Goal: Information Seeking & Learning: Learn about a topic

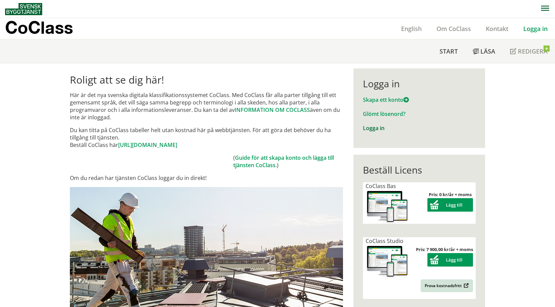
click at [371, 130] on link "Logga in" at bounding box center [374, 128] width 22 height 7
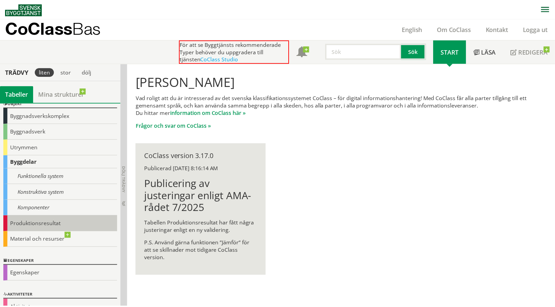
scroll to position [41, 0]
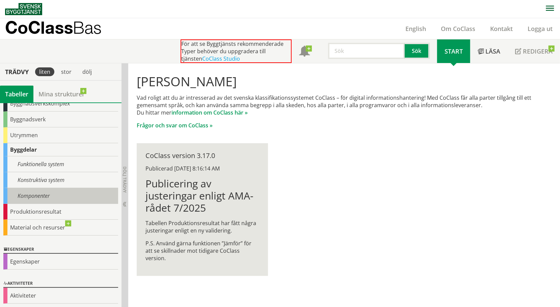
click at [47, 194] on div "Komponenter" at bounding box center [60, 196] width 115 height 16
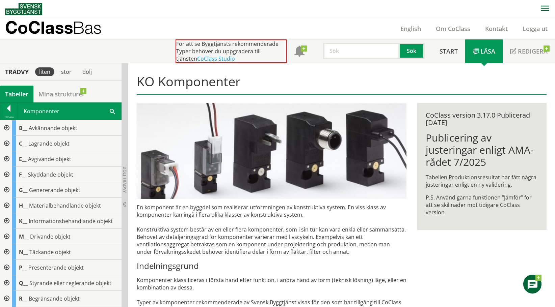
click at [9, 142] on div at bounding box center [6, 144] width 12 height 16
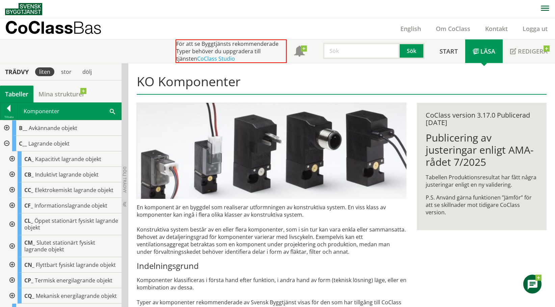
click at [12, 173] on div at bounding box center [11, 175] width 12 height 16
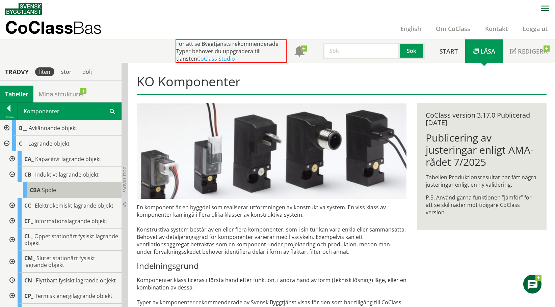
click at [45, 190] on span "Spole" at bounding box center [49, 190] width 14 height 7
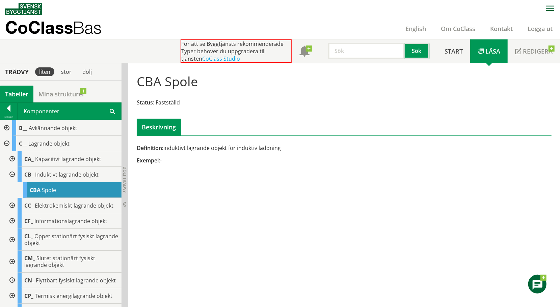
click at [5, 142] on div at bounding box center [6, 144] width 12 height 16
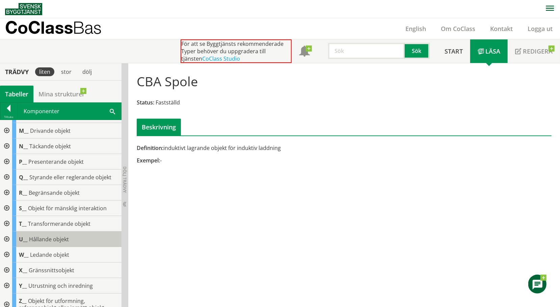
scroll to position [114, 0]
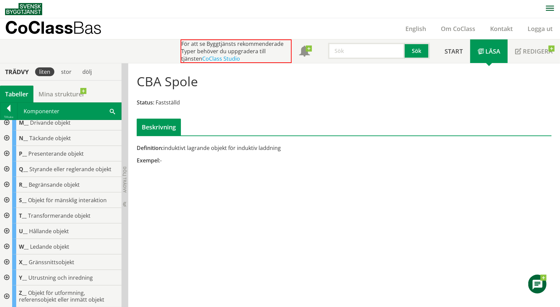
click at [7, 229] on div at bounding box center [6, 232] width 12 height 16
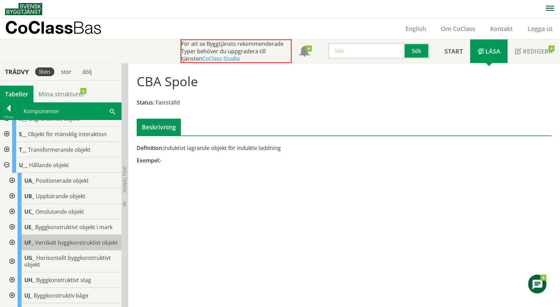
scroll to position [182, 0]
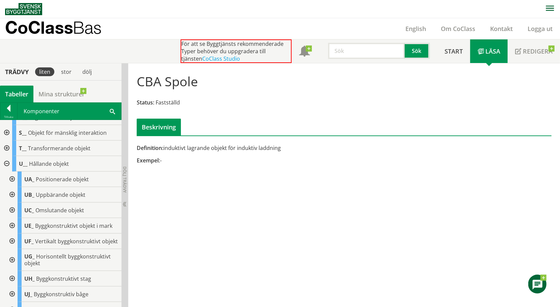
click at [11, 194] on div at bounding box center [11, 195] width 12 height 16
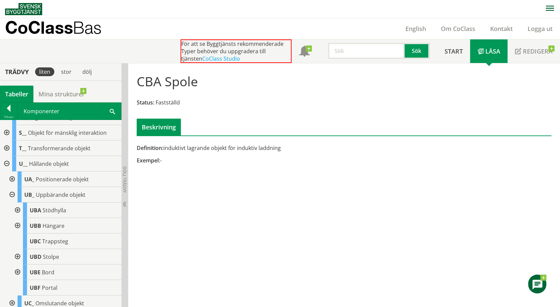
click at [18, 223] on div at bounding box center [17, 226] width 12 height 16
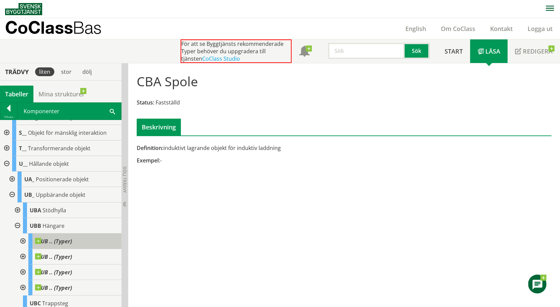
click at [61, 240] on span "UB .. (Typer)" at bounding box center [53, 241] width 37 height 7
click at [24, 241] on div at bounding box center [22, 242] width 12 height 16
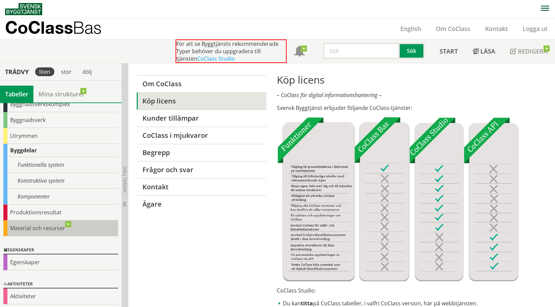
scroll to position [41, 0]
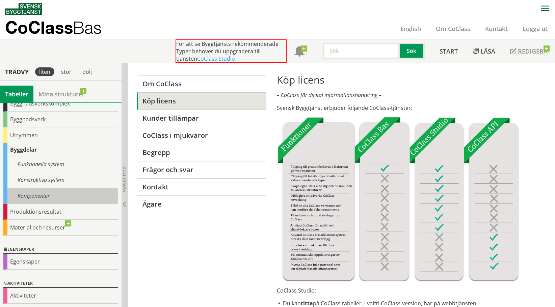
click at [48, 197] on div "Komponenter" at bounding box center [60, 196] width 115 height 16
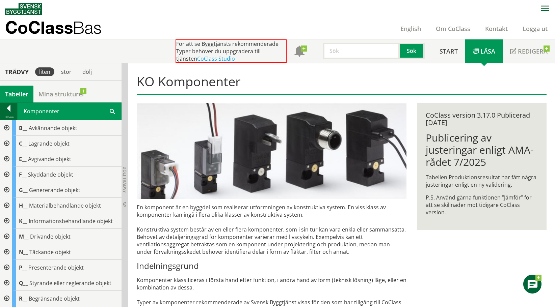
click at [10, 110] on div at bounding box center [8, 109] width 17 height 9
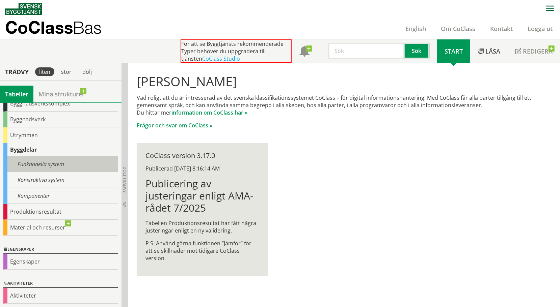
click at [43, 164] on div "Funktionella system" at bounding box center [60, 165] width 115 height 16
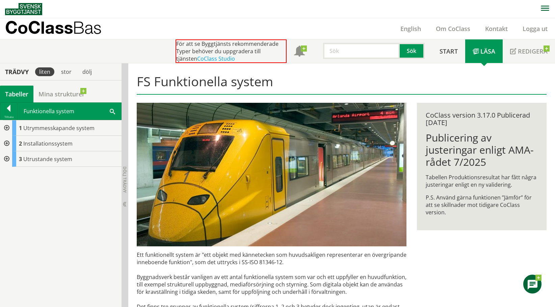
click at [7, 128] on div at bounding box center [6, 128] width 12 height 16
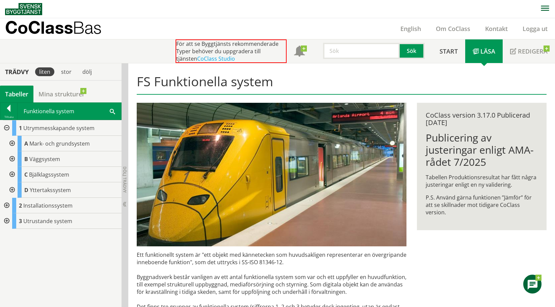
click at [11, 160] on div at bounding box center [11, 160] width 12 height 16
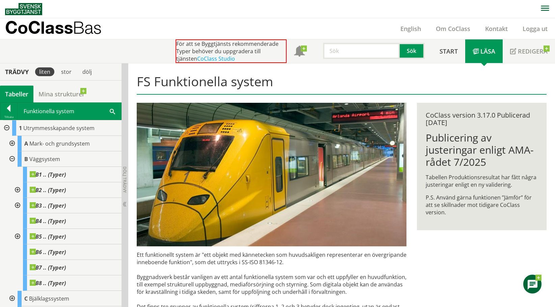
click at [14, 159] on div at bounding box center [11, 160] width 12 height 16
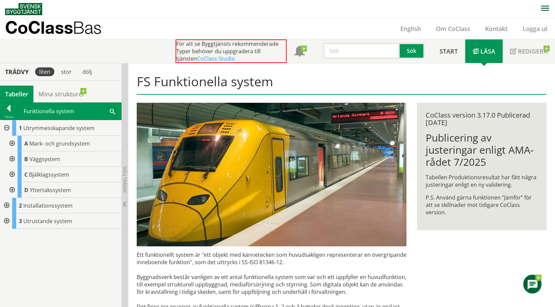
click at [12, 174] on div at bounding box center [11, 175] width 12 height 16
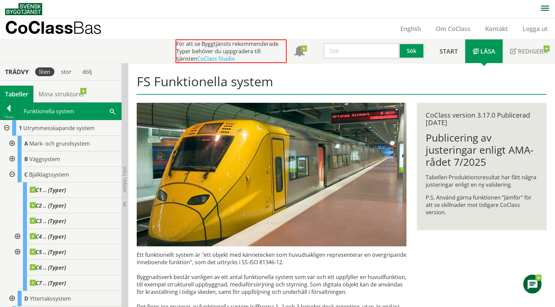
click at [12, 173] on div at bounding box center [11, 175] width 12 height 16
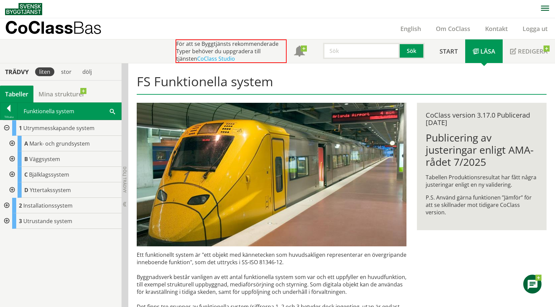
click at [11, 189] on div at bounding box center [11, 191] width 12 height 16
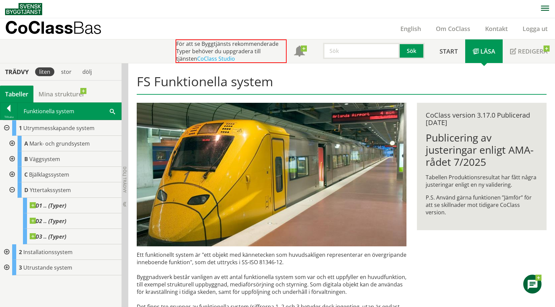
click at [12, 189] on div at bounding box center [11, 191] width 12 height 16
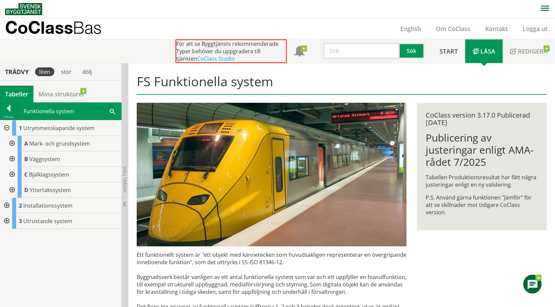
click at [9, 128] on div at bounding box center [6, 128] width 12 height 16
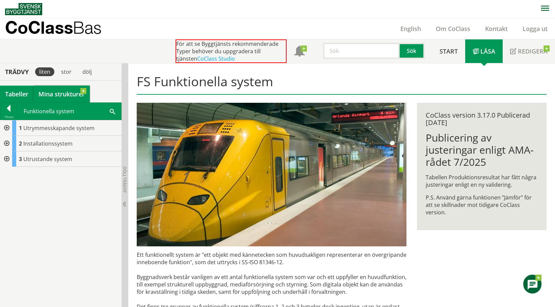
click at [59, 100] on link "Mina strukturer" at bounding box center [61, 94] width 56 height 17
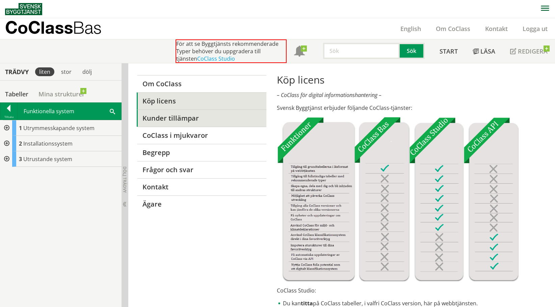
click at [185, 114] on link "Kunder tillämpar" at bounding box center [202, 118] width 130 height 17
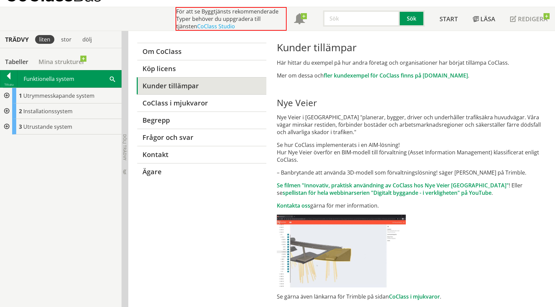
scroll to position [34, 0]
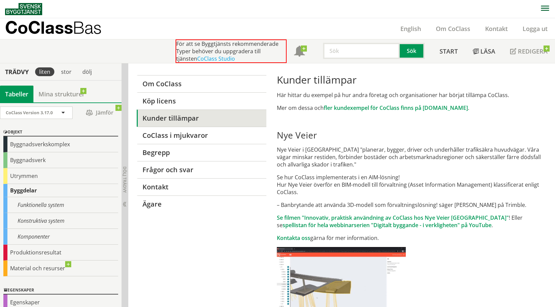
scroll to position [40, 0]
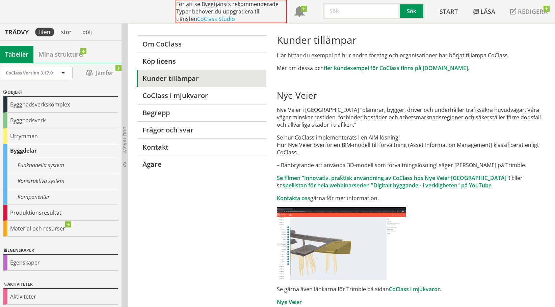
drag, startPoint x: 316, startPoint y: 137, endPoint x: 371, endPoint y: 137, distance: 55.3
click at [371, 137] on p "Se hur CoClass implementerats i en AIM-lösning! Hur Nye Veier överför en BIM-mo…" at bounding box center [412, 145] width 270 height 22
click at [366, 144] on p "Se hur CoClass implementerats i en AIM-lösning! Hur Nye Veier överför en BIM-mo…" at bounding box center [412, 145] width 270 height 22
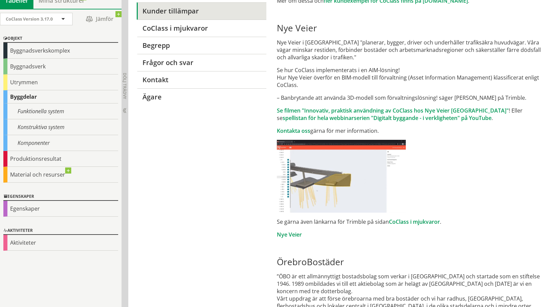
scroll to position [109, 0]
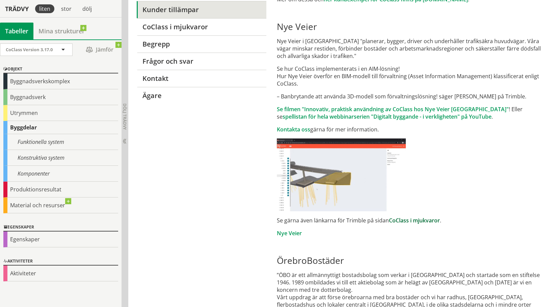
click at [415, 221] on link "CoClass i mjukvaror" at bounding box center [414, 220] width 51 height 7
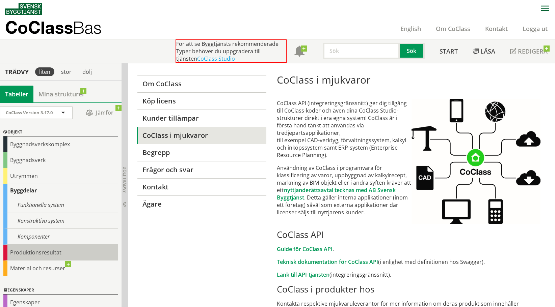
click at [43, 251] on div "Produktionsresultat" at bounding box center [60, 253] width 115 height 16
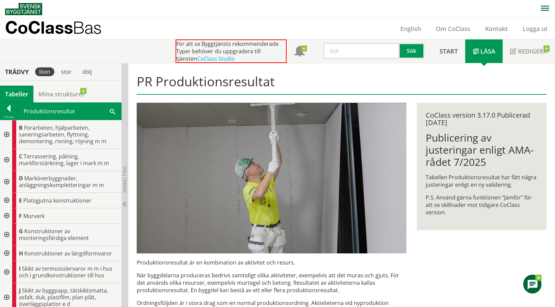
click at [7, 158] on div at bounding box center [6, 160] width 12 height 22
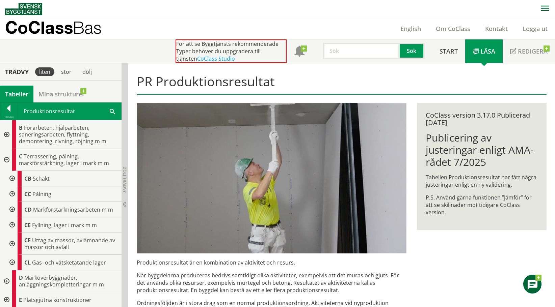
click at [13, 178] on div at bounding box center [11, 179] width 12 height 16
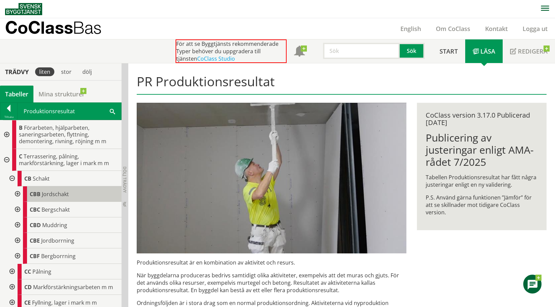
click at [53, 192] on span "Jordschakt" at bounding box center [55, 194] width 27 height 7
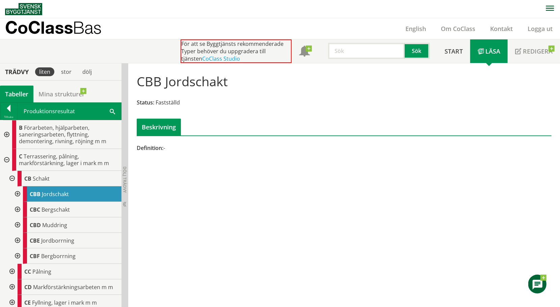
click at [18, 191] on div at bounding box center [17, 195] width 12 height 16
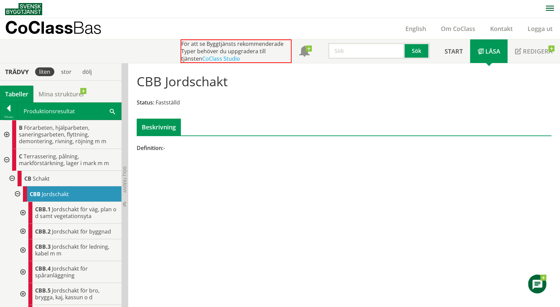
click at [22, 211] on div at bounding box center [22, 213] width 12 height 22
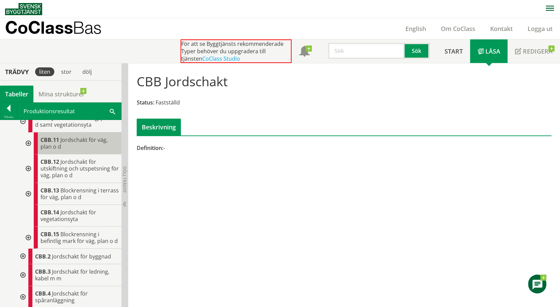
scroll to position [101, 0]
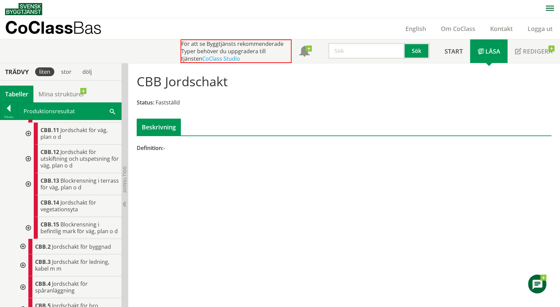
click at [30, 132] on div at bounding box center [28, 134] width 12 height 22
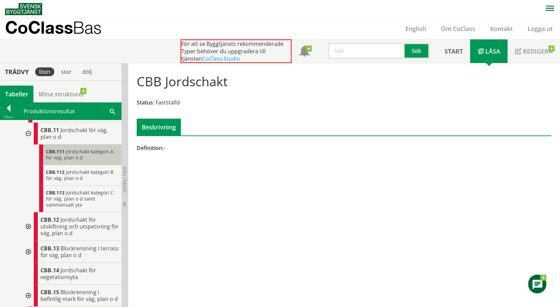
click at [72, 152] on span "Jordschakt kategori A för väg, plan o d" at bounding box center [79, 154] width 67 height 12
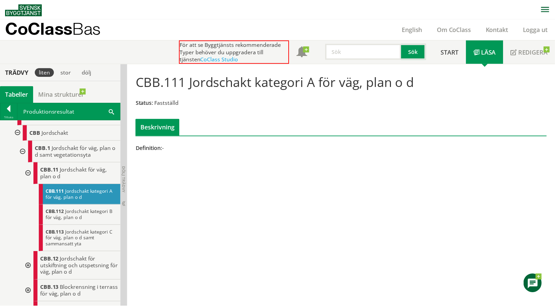
scroll to position [34, 0]
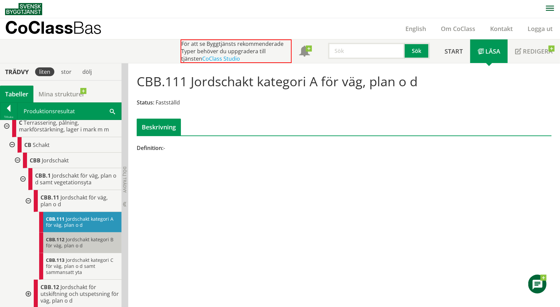
click at [89, 241] on span "Jordschakt kategori B för väg, plan o d" at bounding box center [79, 243] width 67 height 12
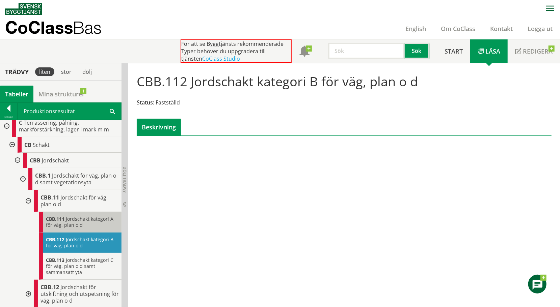
click at [81, 223] on div "CBB.111 Jordschakt kategori A för väg, plan o d" at bounding box center [80, 222] width 82 height 21
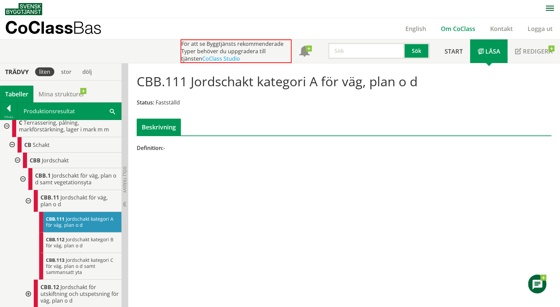
click at [447, 30] on link "Om CoClass" at bounding box center [457, 29] width 49 height 8
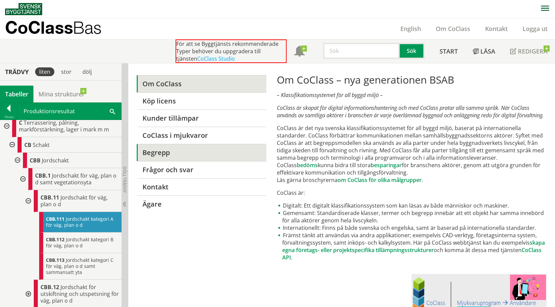
click at [174, 155] on link "Begrepp" at bounding box center [202, 152] width 130 height 17
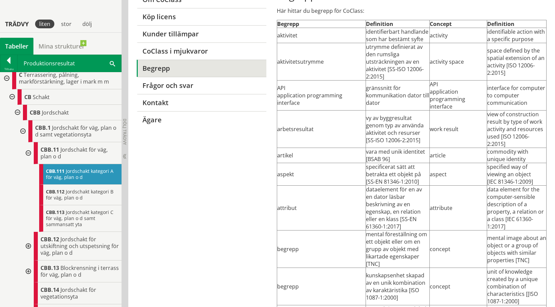
scroll to position [101, 0]
